Goal: Transaction & Acquisition: Download file/media

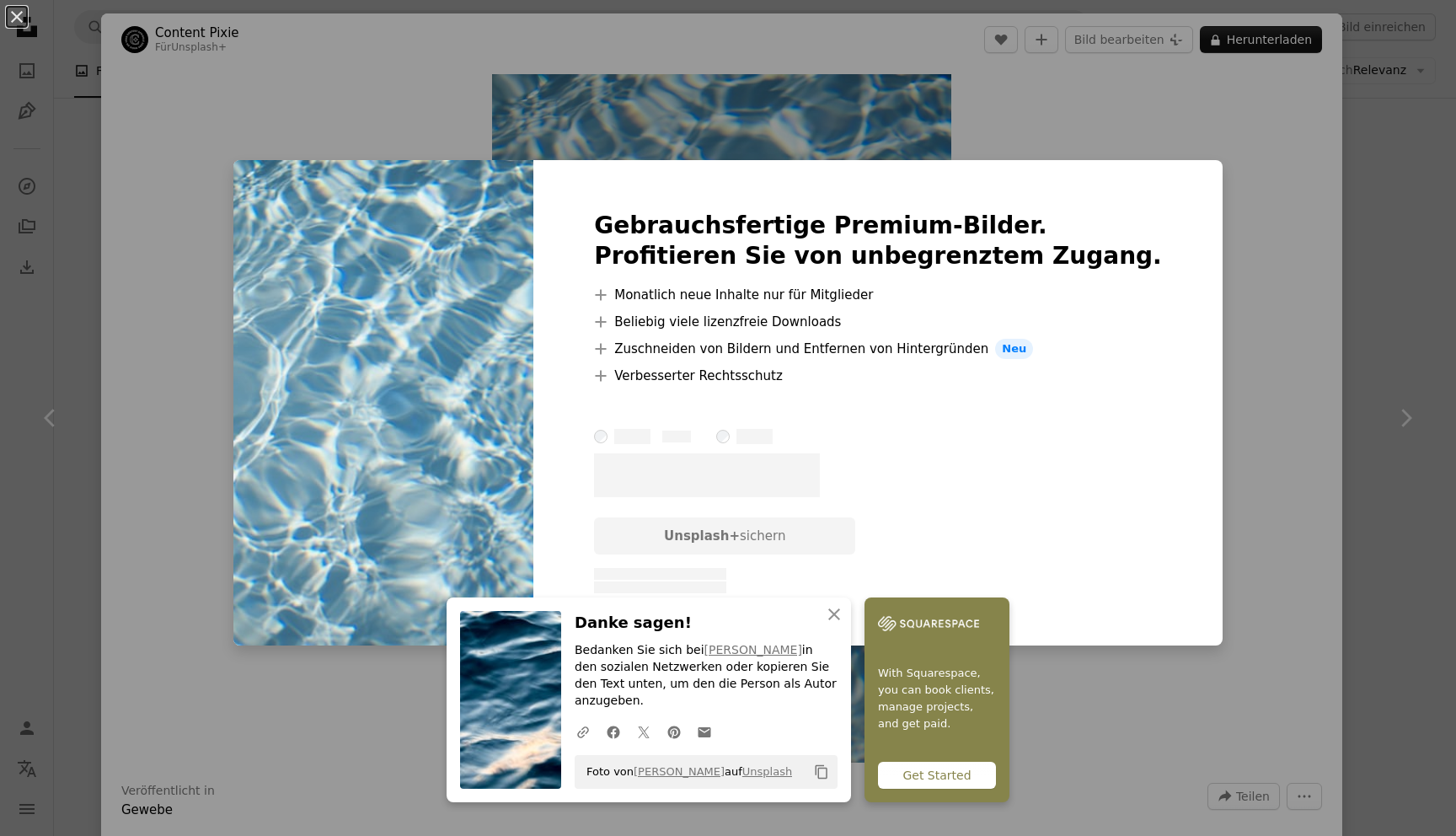
scroll to position [5614, 0]
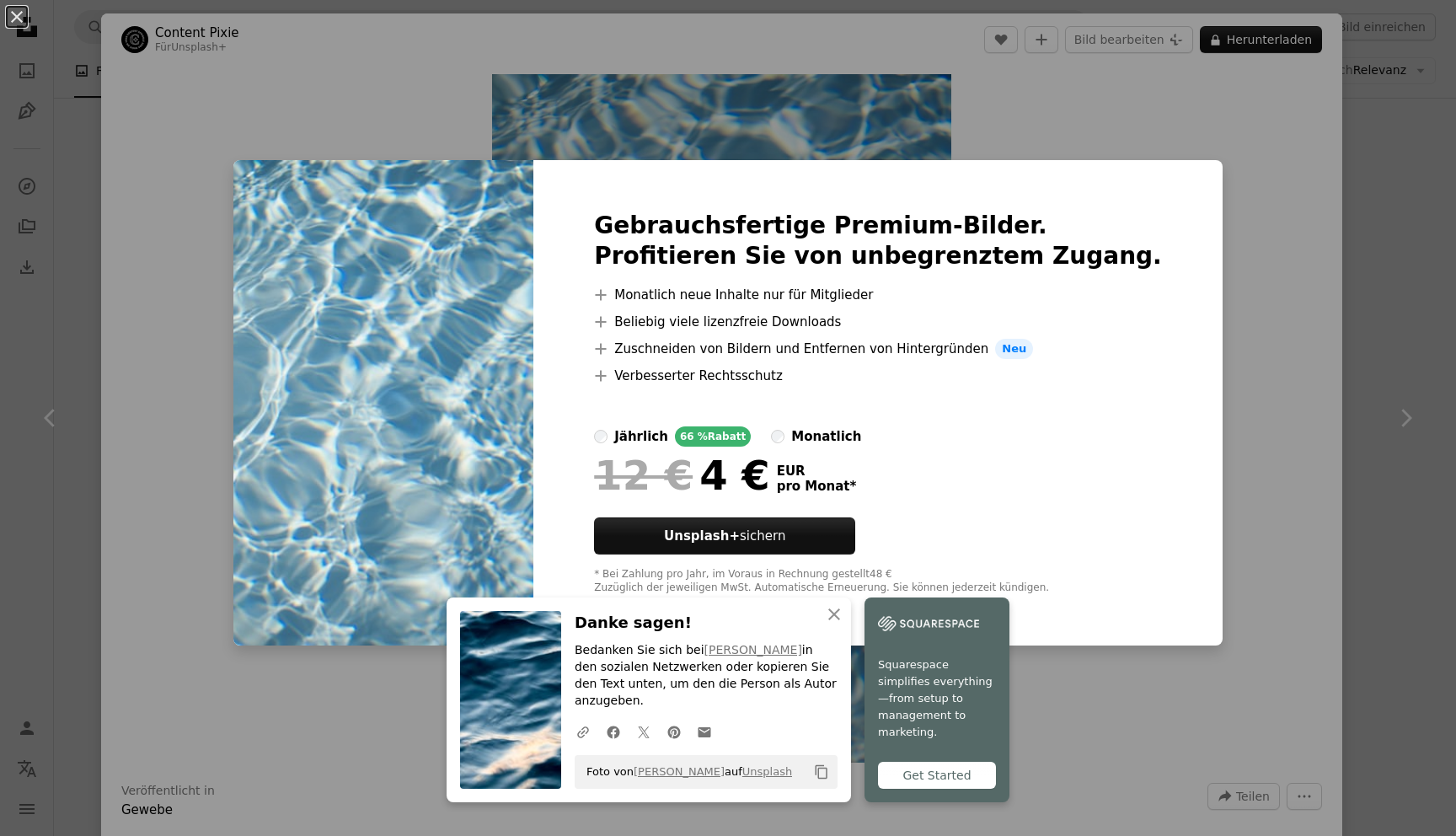
click at [1260, 219] on div "An X shape Gebrauchsfertige Premium-Bilder. Profitieren Sie von unbegrenztem Zu…" at bounding box center [728, 418] width 1456 height 836
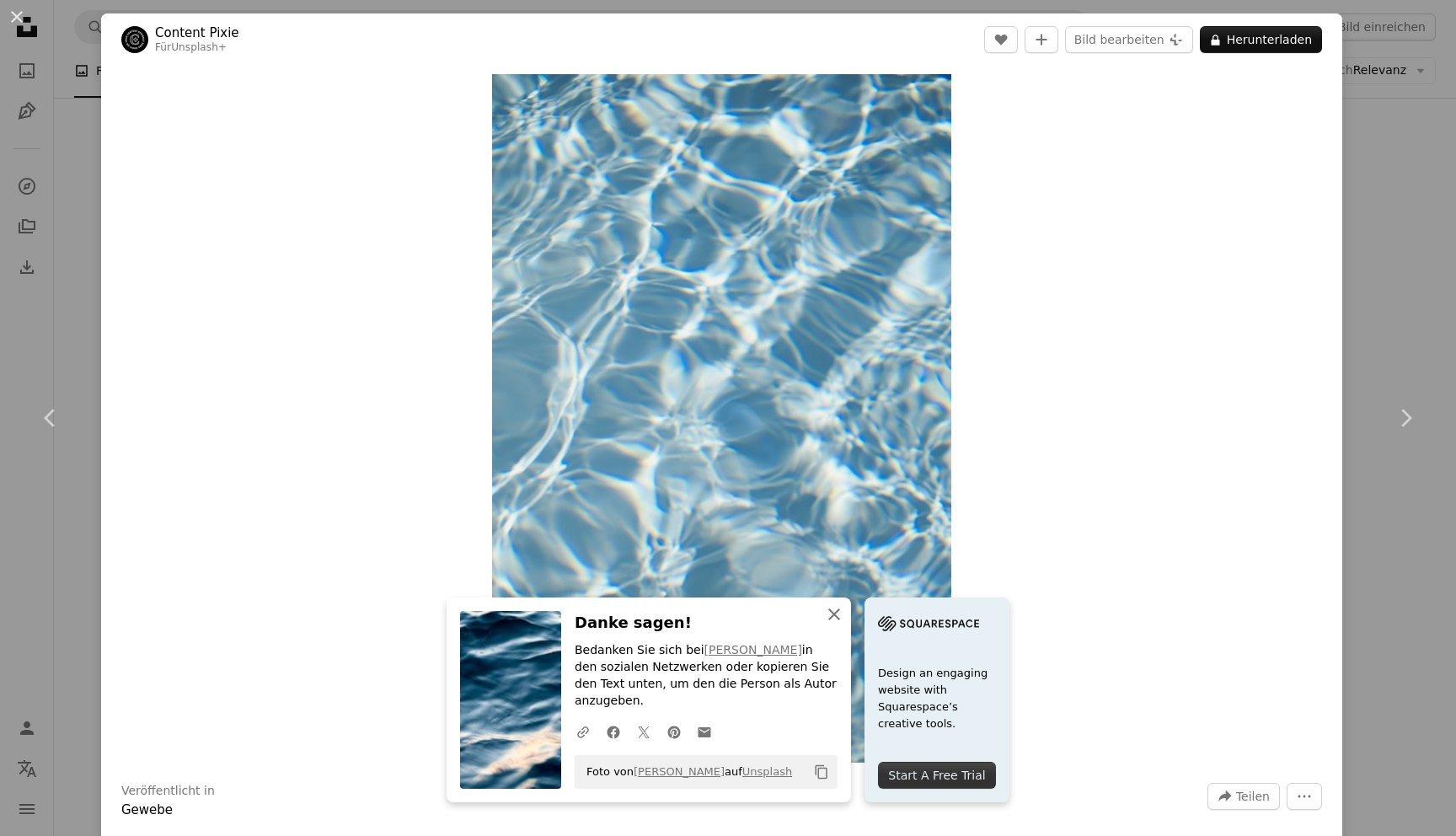
click at [840, 620] on icon "button" at bounding box center [834, 615] width 12 height 12
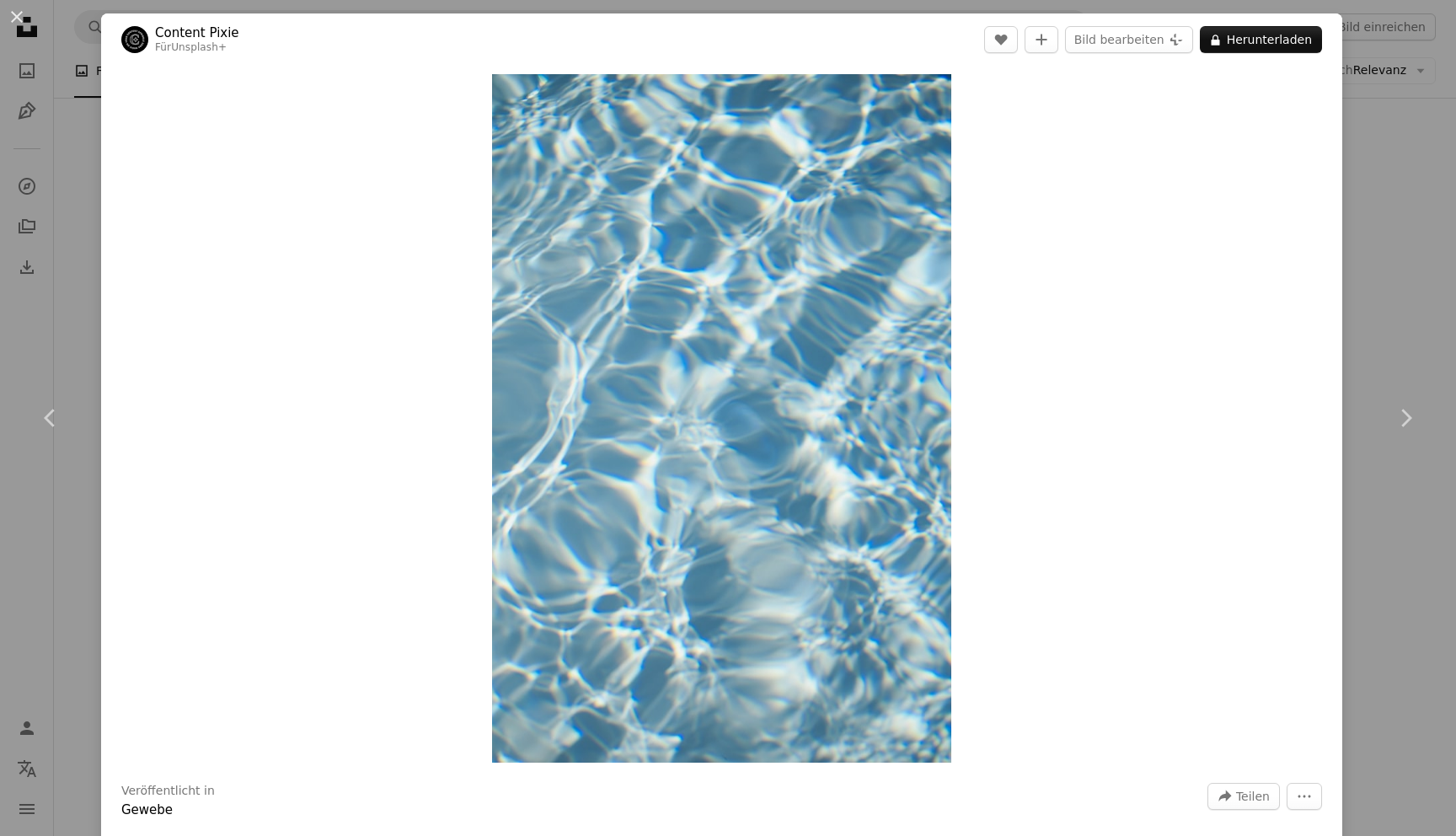
click at [1453, 177] on div "An X shape Chevron left Chevron right Content Pixie Für Unsplash+ A heart A plu…" at bounding box center [728, 418] width 1456 height 836
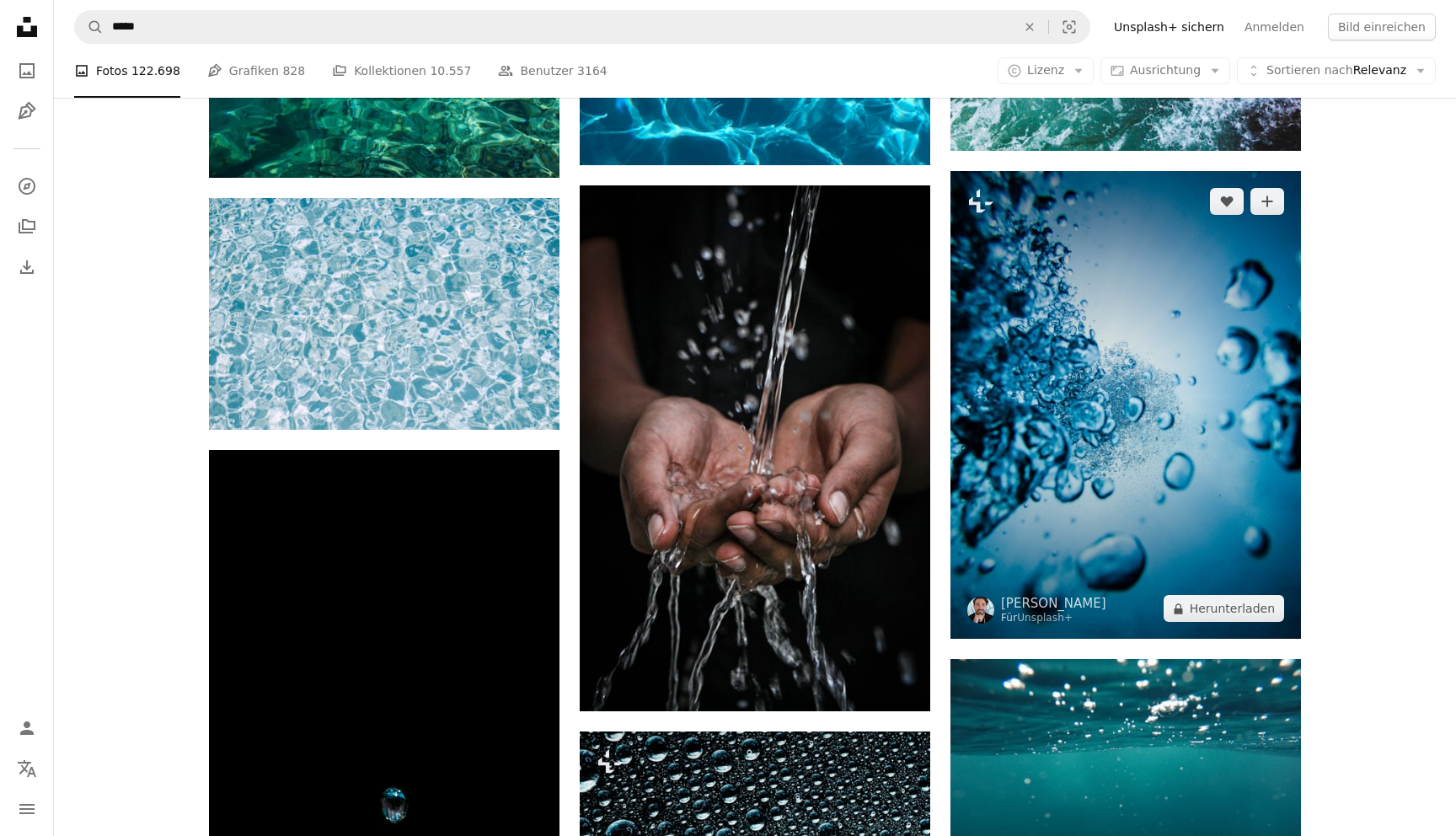
scroll to position [2508, 0]
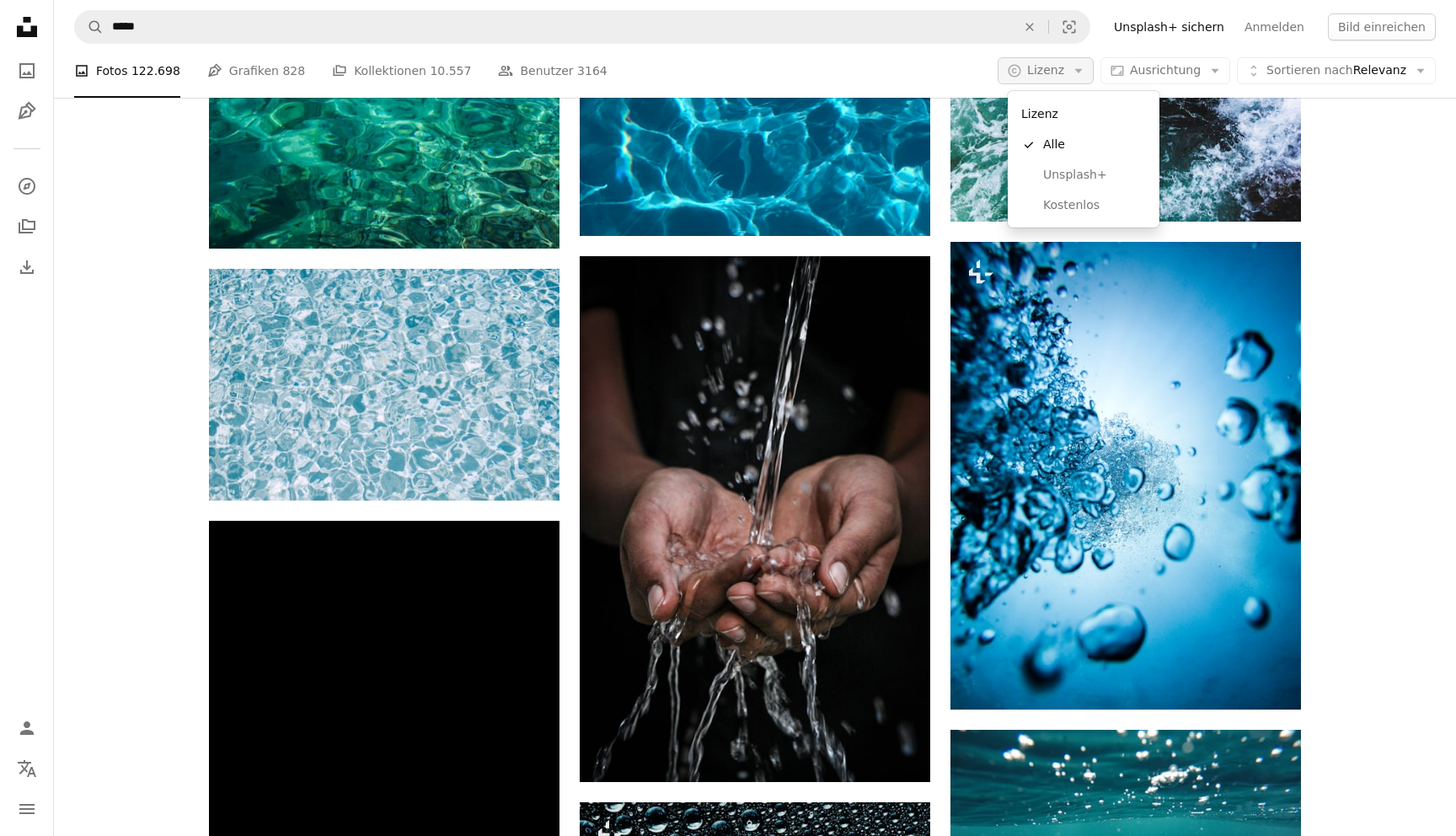
click at [1052, 71] on span "Lizenz" at bounding box center [1045, 70] width 37 height 14
click at [1060, 201] on span "Kostenlos" at bounding box center [1094, 206] width 103 height 17
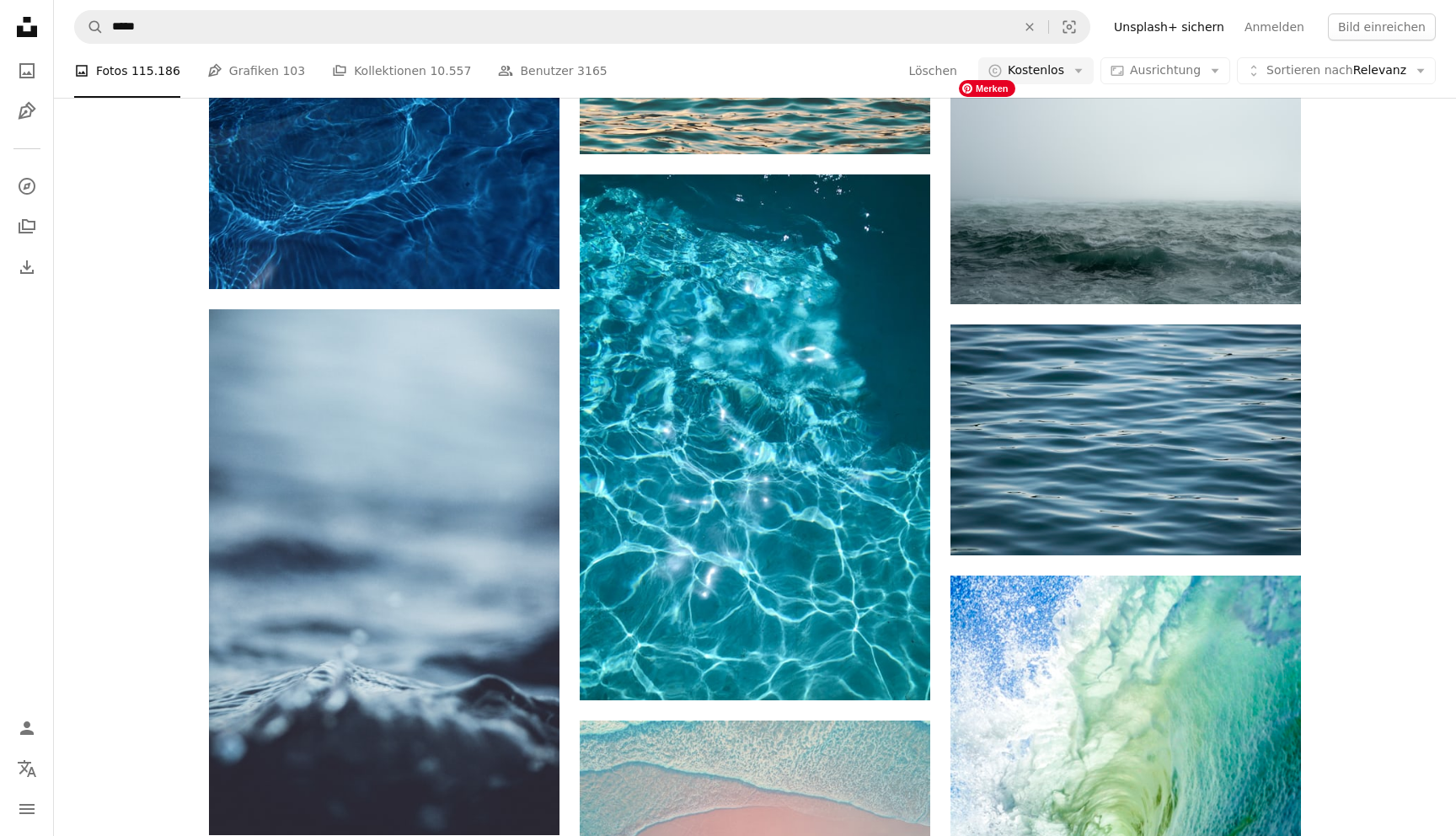
scroll to position [16167, 0]
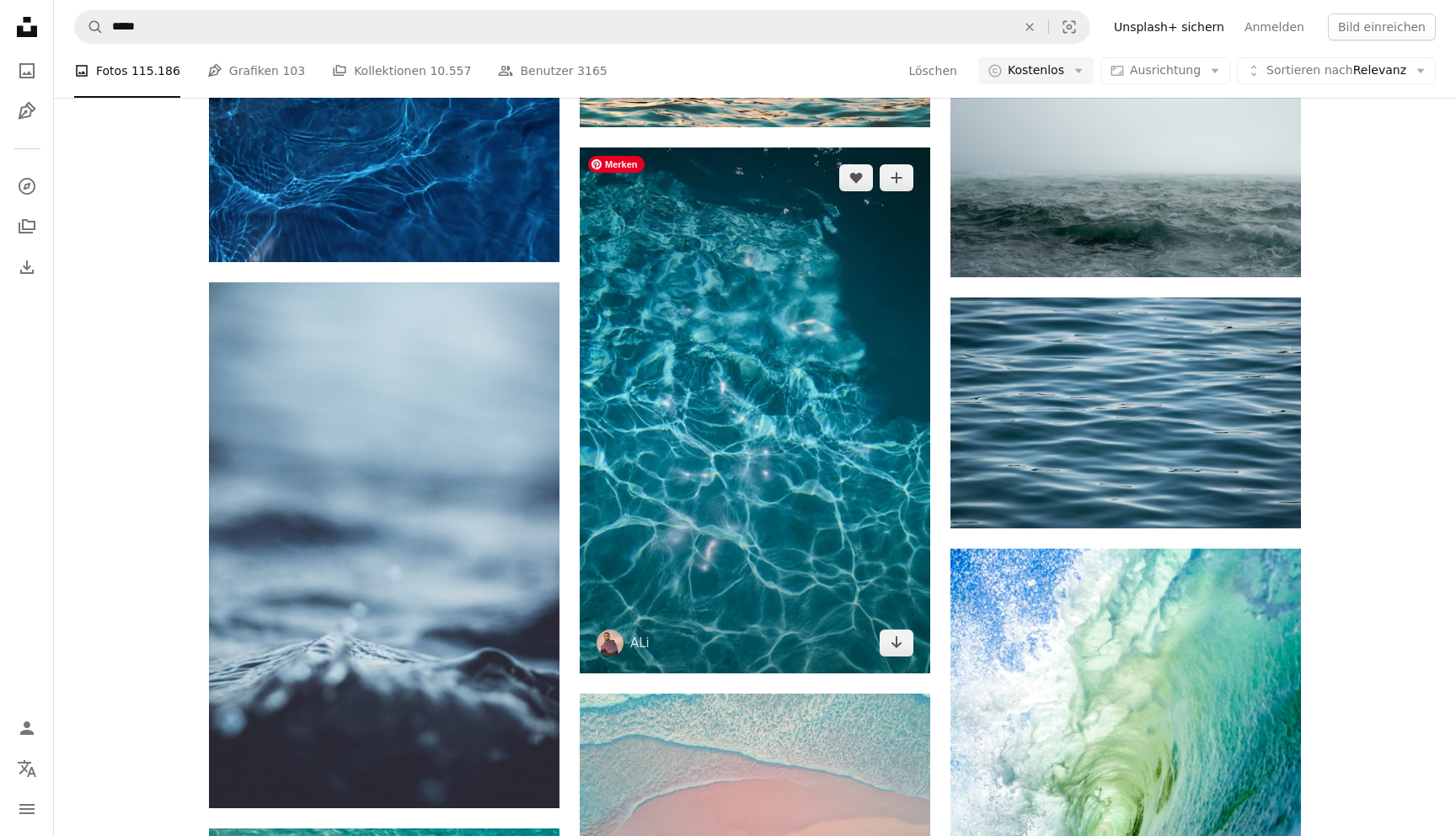
click at [865, 254] on img at bounding box center [754, 410] width 351 height 526
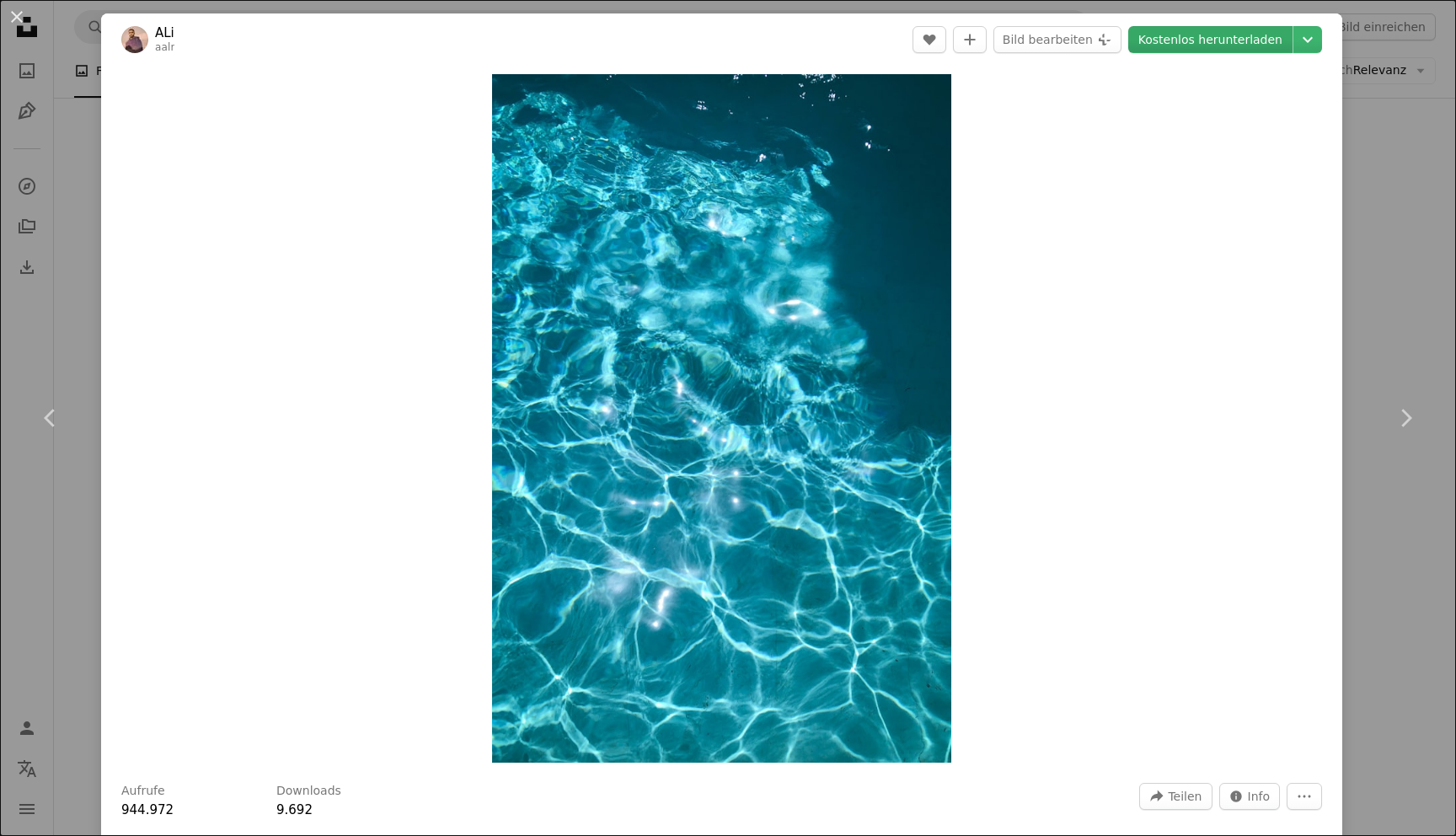
click at [1227, 45] on link "Kostenlos herunterladen" at bounding box center [1210, 39] width 165 height 27
